Goal: Task Accomplishment & Management: Manage account settings

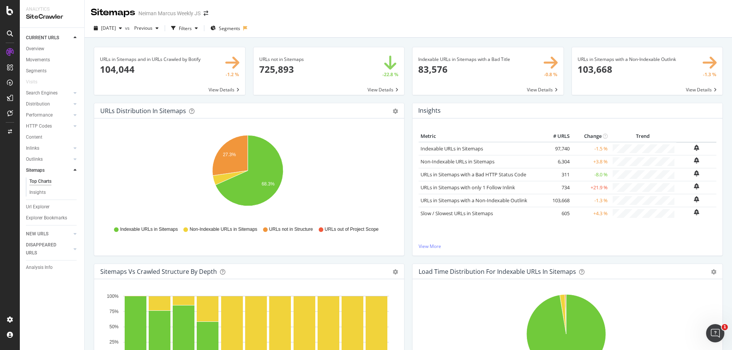
scroll to position [860, 0]
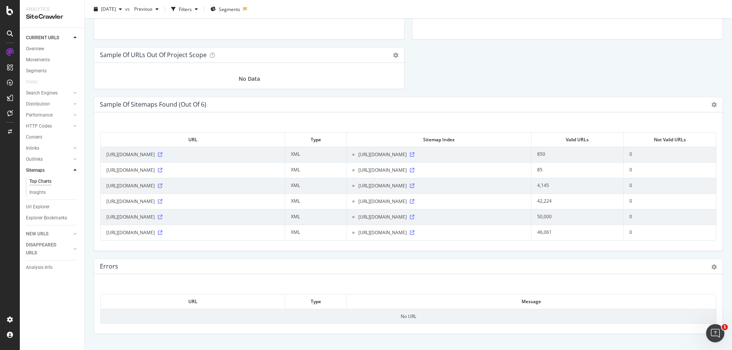
click at [10, 318] on icon at bounding box center [10, 320] width 8 height 8
click at [40, 301] on div "Crawl Manager" at bounding box center [69, 298] width 91 height 6
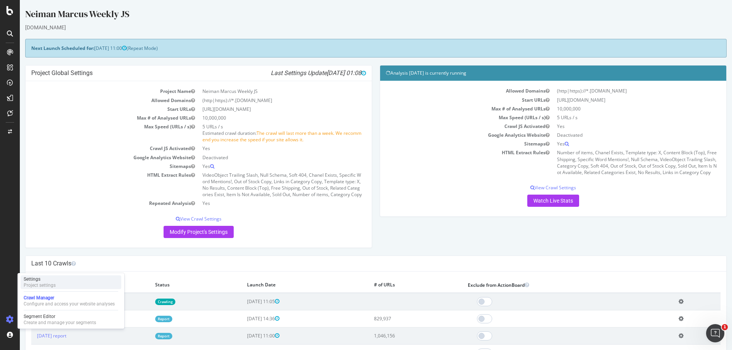
click at [59, 278] on div "Settings Project settings" at bounding box center [71, 282] width 101 height 14
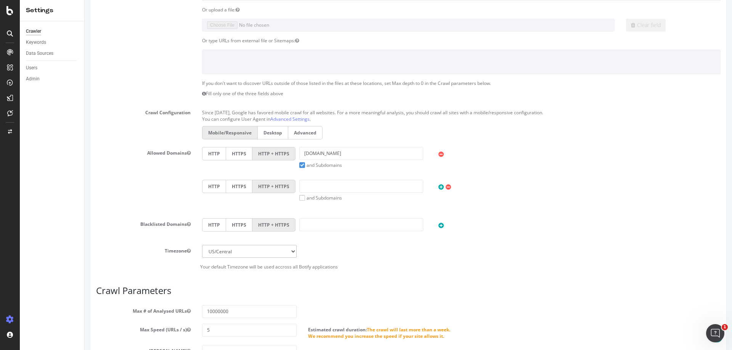
scroll to position [335, 0]
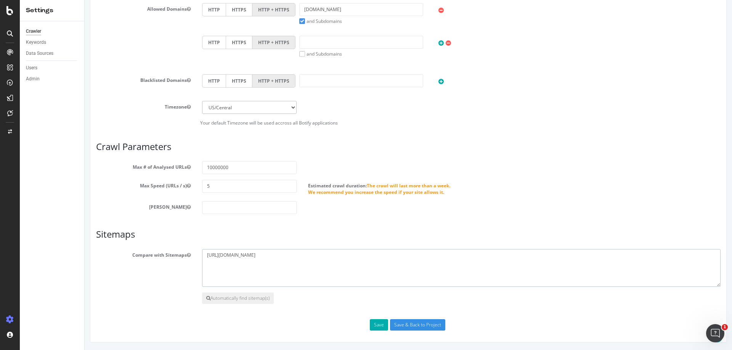
click at [337, 255] on textarea "[URL][DOMAIN_NAME]" at bounding box center [461, 268] width 518 height 38
paste textarea "/sitemap_category_facets_2.xml"
drag, startPoint x: 275, startPoint y: 254, endPoint x: 106, endPoint y: 254, distance: 168.4
click at [106, 254] on div "Compare with Sitemaps [URL][DOMAIN_NAME]" at bounding box center [408, 268] width 636 height 38
click at [205, 259] on textarea "[URL][DOMAIN_NAME]" at bounding box center [461, 268] width 518 height 38
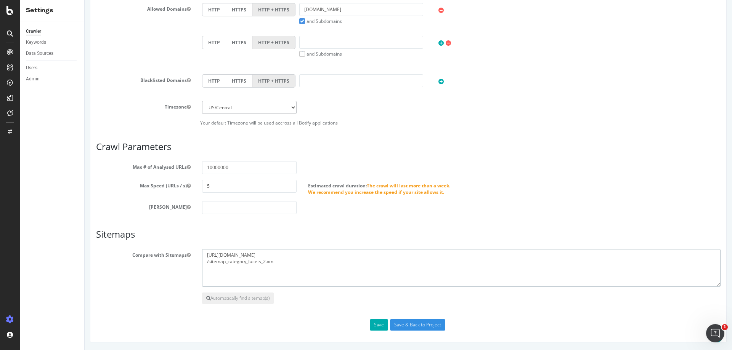
paste textarea "[URL][DOMAIN_NAME]"
click at [429, 264] on textarea "[URL][DOMAIN_NAME]" at bounding box center [461, 268] width 518 height 38
type textarea "[URL][DOMAIN_NAME] [URL][DOMAIN_NAME]"
click at [374, 327] on button "Save" at bounding box center [379, 324] width 18 height 11
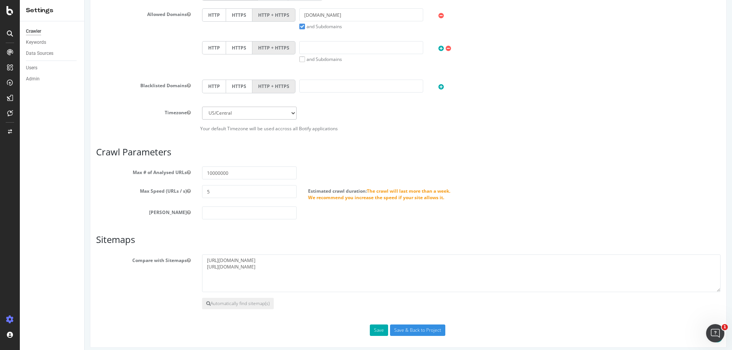
scroll to position [361, 0]
